Goal: Task Accomplishment & Management: Complete application form

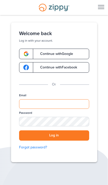
click at [84, 108] on input "Email" at bounding box center [54, 104] width 70 height 10
type input "**********"
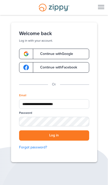
click at [54, 135] on button "Log in" at bounding box center [54, 135] width 70 height 10
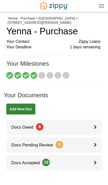
click at [73, 126] on link "Docs Owed 8" at bounding box center [53, 126] width 95 height 15
click at [74, 125] on link "Docs Owed 8" at bounding box center [53, 126] width 95 height 15
click at [97, 126] on div at bounding box center [98, 126] width 8 height 15
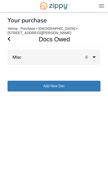
click at [92, 58] on span "8" at bounding box center [88, 57] width 7 height 4
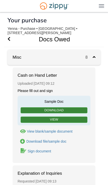
click at [64, 131] on div "View blank/sample document" at bounding box center [50, 131] width 46 height 4
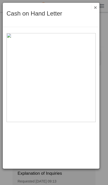
click at [96, 10] on button "×" at bounding box center [94, 7] width 6 height 5
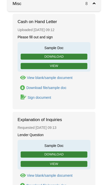
scroll to position [87, 0]
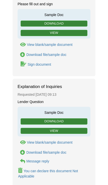
click at [47, 66] on div "Sign document" at bounding box center [39, 64] width 23 height 4
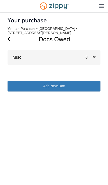
click at [98, 59] on div "8" at bounding box center [92, 57] width 15 height 15
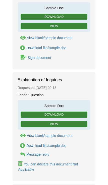
scroll to position [94, 0]
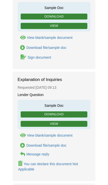
click at [68, 162] on div "You can declare this document Not Applicable" at bounding box center [48, 166] width 60 height 9
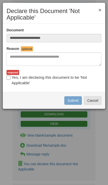
click at [95, 100] on button "Cancel" at bounding box center [93, 100] width 18 height 9
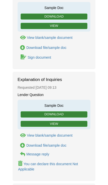
click at [75, 123] on link "View" at bounding box center [54, 124] width 67 height 6
click at [40, 151] on link "Message reply Message reply" at bounding box center [34, 153] width 32 height 5
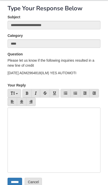
click at [81, 115] on div at bounding box center [54, 139] width 93 height 65
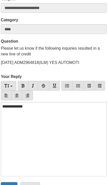
scroll to position [30, 0]
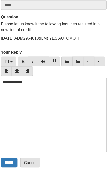
click at [8, 160] on input "******" at bounding box center [15, 164] width 15 height 9
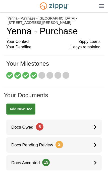
click at [93, 124] on link "Docs Owed 6" at bounding box center [53, 126] width 95 height 15
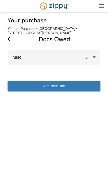
click at [23, 52] on div "Misc 6" at bounding box center [54, 57] width 93 height 15
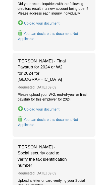
scroll to position [174, 0]
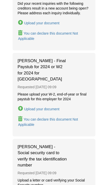
click at [30, 105] on button "Upload your document" at bounding box center [39, 108] width 42 height 7
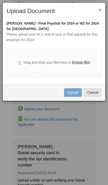
click at [77, 61] on label "browse files" at bounding box center [81, 63] width 18 height 6
click at [0, 0] on input "browse files" at bounding box center [0, 0] width 0 height 0
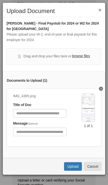
click at [76, 164] on button "Upload" at bounding box center [73, 166] width 18 height 9
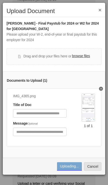
scroll to position [170, 0]
click at [99, 12] on button "×" at bounding box center [99, 9] width 3 height 5
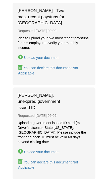
scroll to position [396, 0]
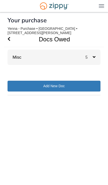
click at [19, 65] on div "Misc 5" at bounding box center [54, 57] width 93 height 15
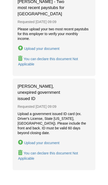
scroll to position [317, 0]
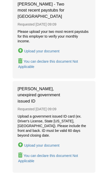
click at [27, 143] on div "Upload your document" at bounding box center [41, 145] width 35 height 4
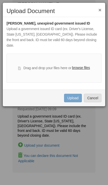
click at [75, 65] on label "browse files" at bounding box center [81, 68] width 18 height 6
click at [0, 0] on input "browse files" at bounding box center [0, 0] width 0 height 0
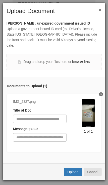
click at [69, 167] on button "Upload" at bounding box center [73, 171] width 18 height 9
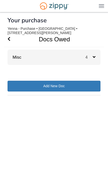
click at [90, 53] on div "4" at bounding box center [92, 57] width 15 height 15
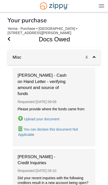
click at [10, 37] on icon "Go Back" at bounding box center [9, 39] width 3 height 5
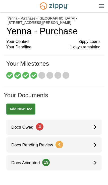
click at [86, 126] on link "Docs Owed 4" at bounding box center [53, 126] width 95 height 15
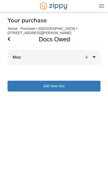
click at [90, 59] on span "4" at bounding box center [88, 57] width 7 height 4
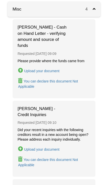
click at [52, 72] on button "Upload your document" at bounding box center [39, 70] width 42 height 7
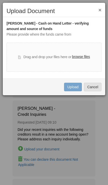
click at [83, 58] on label "browse files" at bounding box center [81, 57] width 18 height 6
click at [0, 0] on input "browse files" at bounding box center [0, 0] width 0 height 0
click at [90, 88] on button "Cancel" at bounding box center [93, 87] width 18 height 9
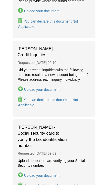
scroll to position [111, 0]
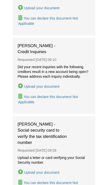
click at [56, 86] on div "Upload your document" at bounding box center [41, 86] width 35 height 4
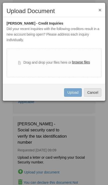
click at [93, 92] on button "Cancel" at bounding box center [93, 92] width 18 height 9
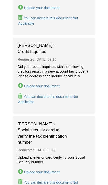
click at [71, 96] on div "You can declare this document Not Applicable" at bounding box center [48, 98] width 60 height 9
type input "**********"
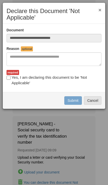
click at [81, 79] on label "Yes, I am declaring this document to be 'Not Applicable'" at bounding box center [54, 80] width 95 height 11
click at [93, 100] on button "Cancel" at bounding box center [93, 100] width 18 height 9
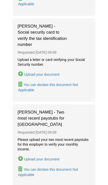
scroll to position [209, 0]
